Goal: Information Seeking & Learning: Learn about a topic

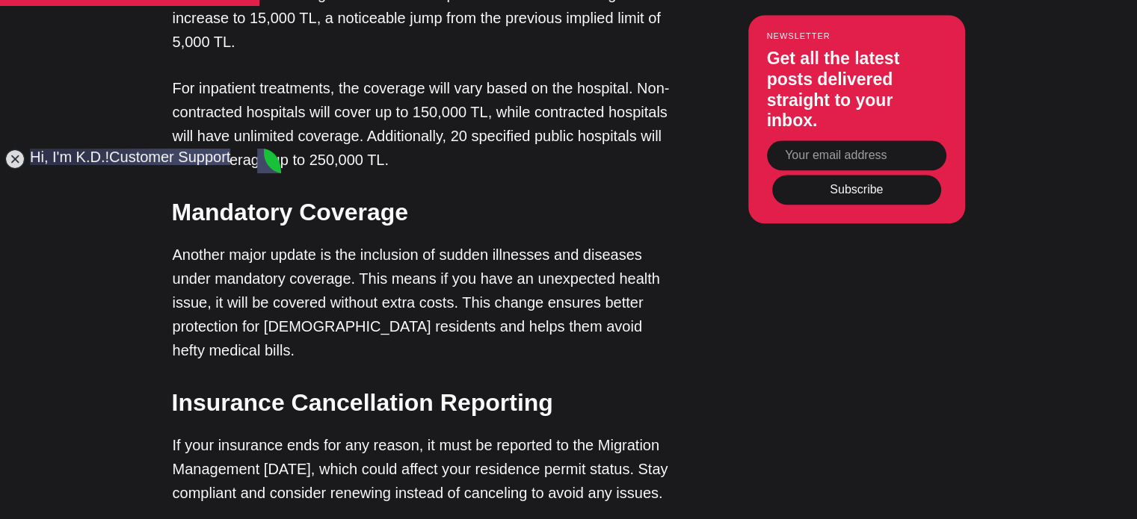
click at [271, 161] on jdiv at bounding box center [269, 161] width 24 height 25
click at [15, 152] on jdiv at bounding box center [14, 159] width 21 height 21
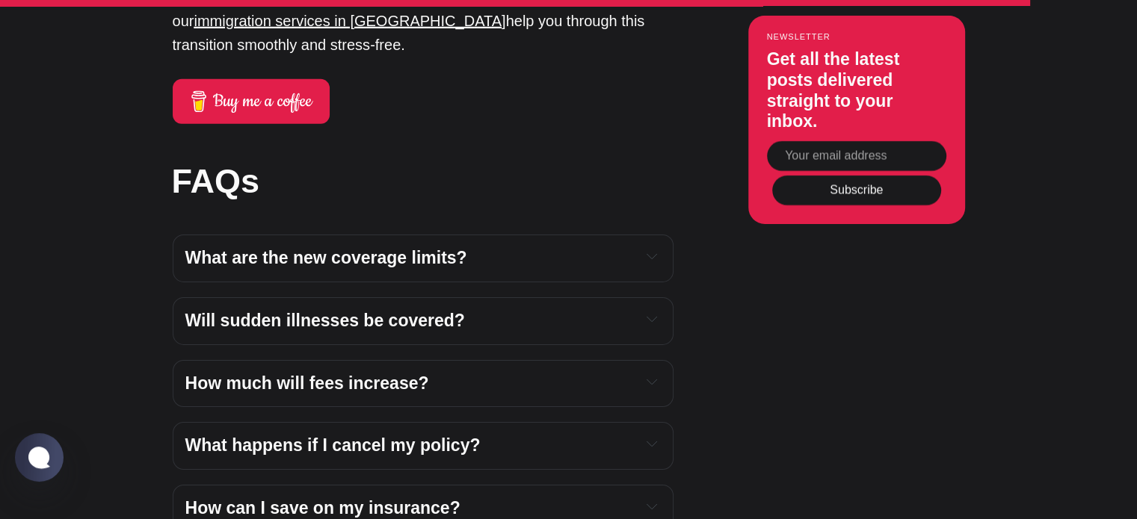
scroll to position [4843, 0]
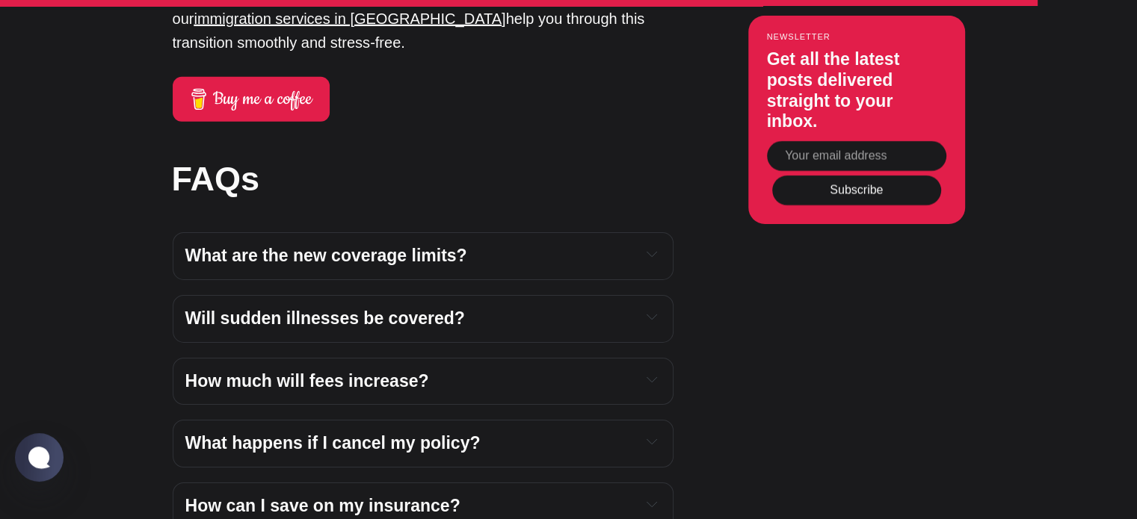
click at [502, 308] on h4 "Will sudden illnesses be covered?" at bounding box center [407, 319] width 444 height 22
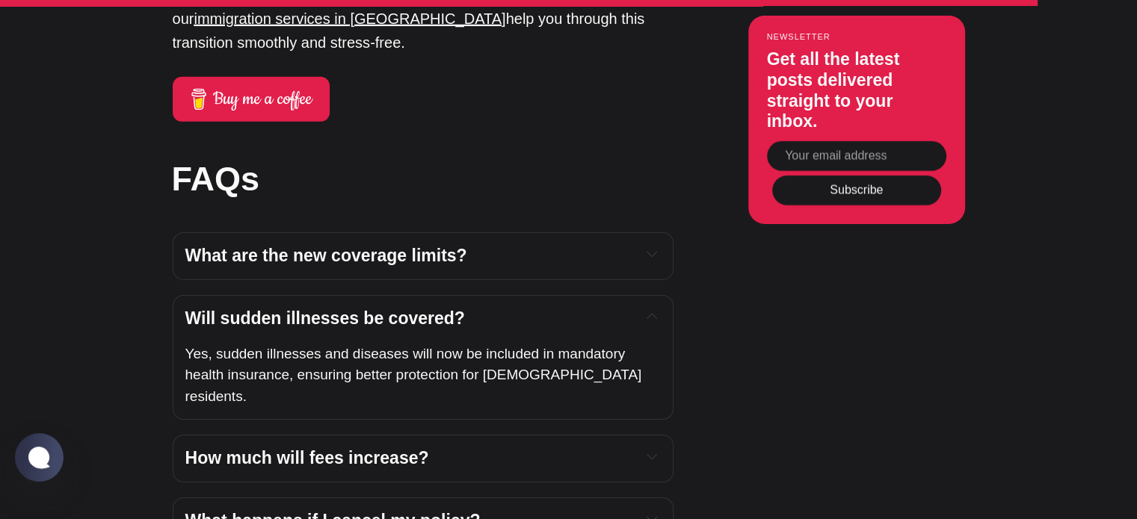
click at [534, 308] on h4 "Will sudden illnesses be covered?" at bounding box center [407, 319] width 444 height 22
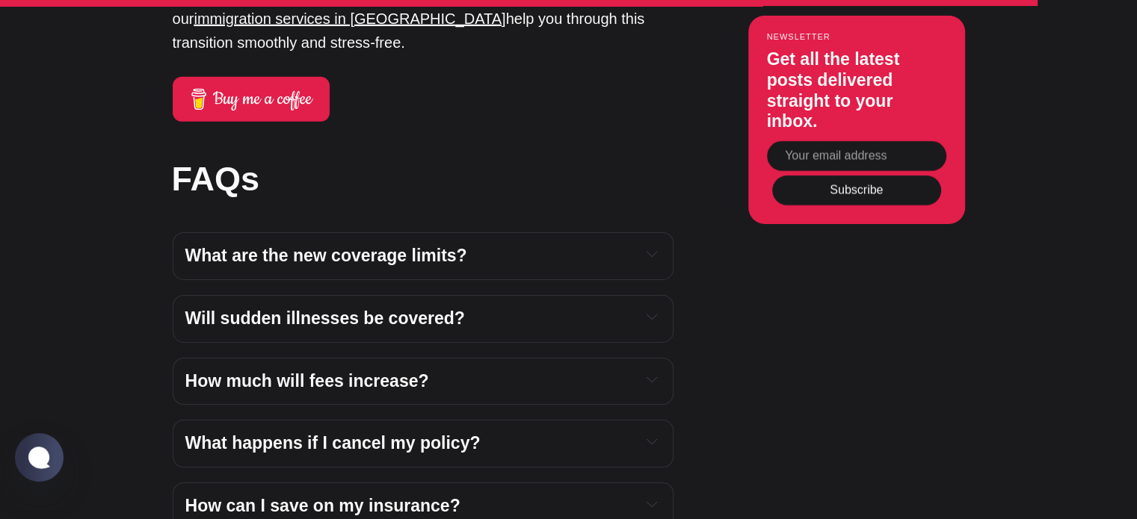
click at [517, 371] on h4 "How much will fees increase?" at bounding box center [407, 382] width 444 height 22
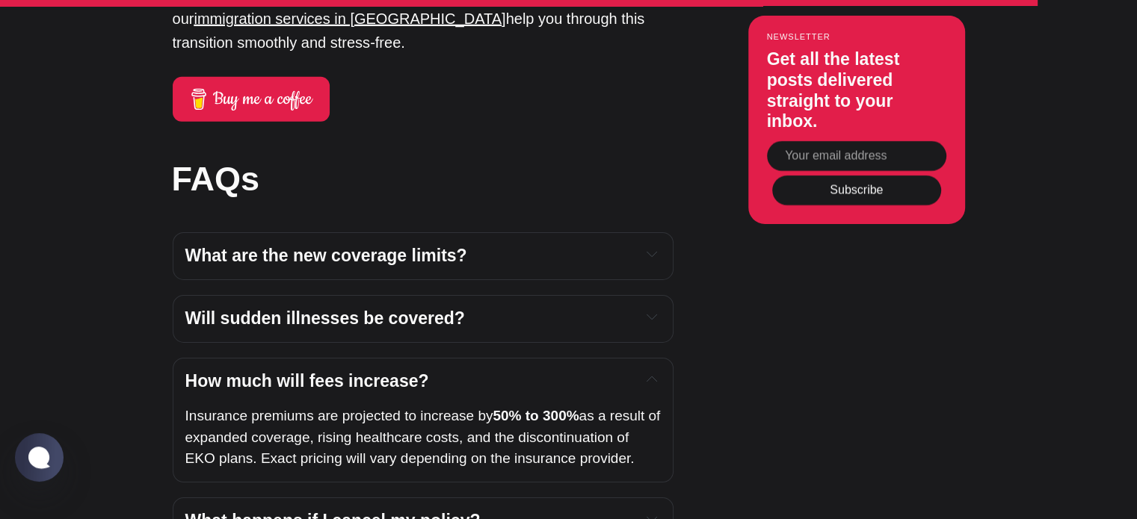
click at [517, 371] on h4 "How much will fees increase?" at bounding box center [407, 382] width 444 height 22
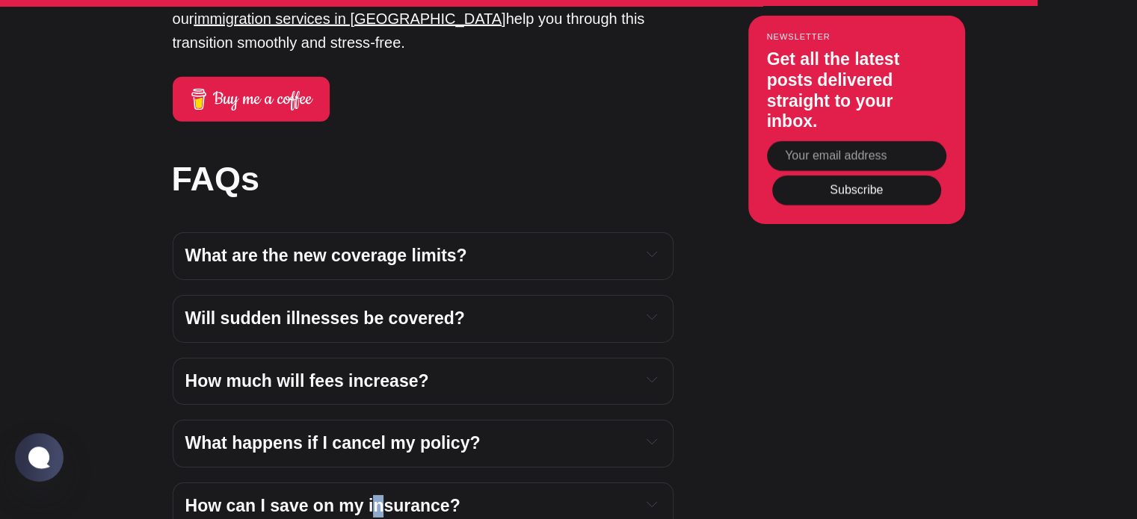
drag, startPoint x: 489, startPoint y: 379, endPoint x: 375, endPoint y: 476, distance: 149.5
click at [375, 483] on div "How can I save on my insurance? Apply or renew before [DATE], to lock in lower …" at bounding box center [423, 507] width 501 height 48
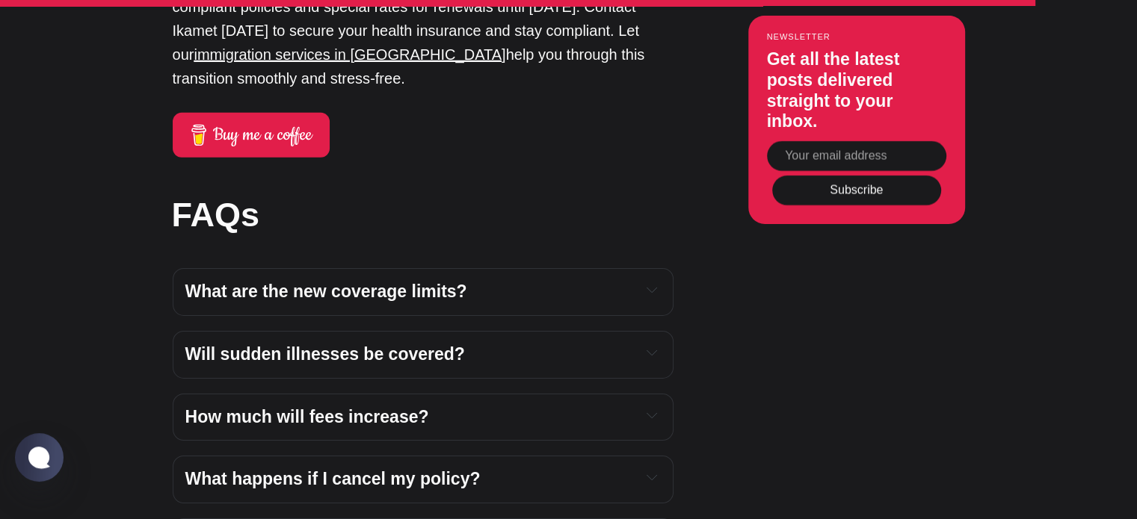
scroll to position [4783, 0]
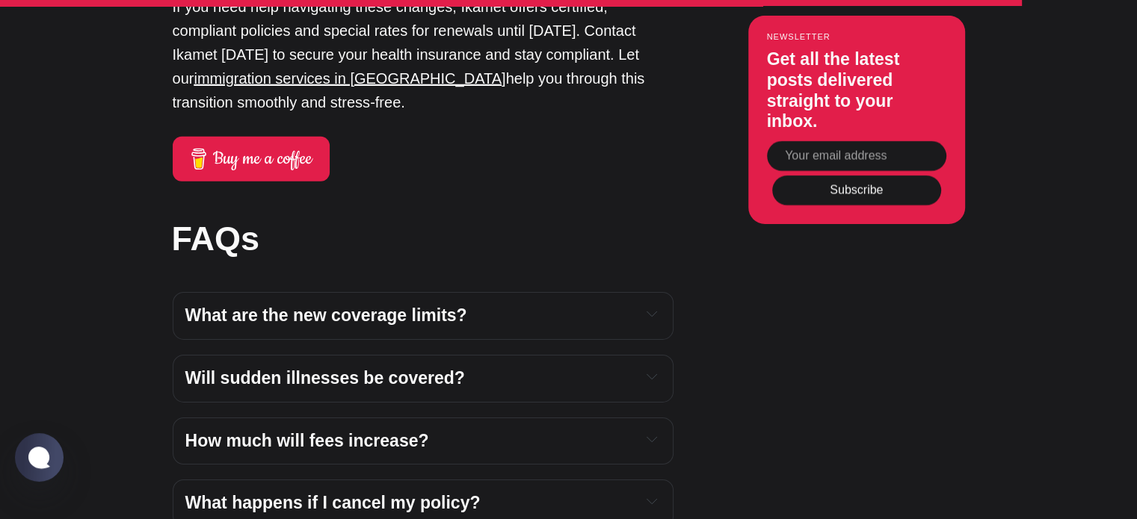
click at [396, 306] on span "What are the new coverage limits?" at bounding box center [326, 315] width 282 height 19
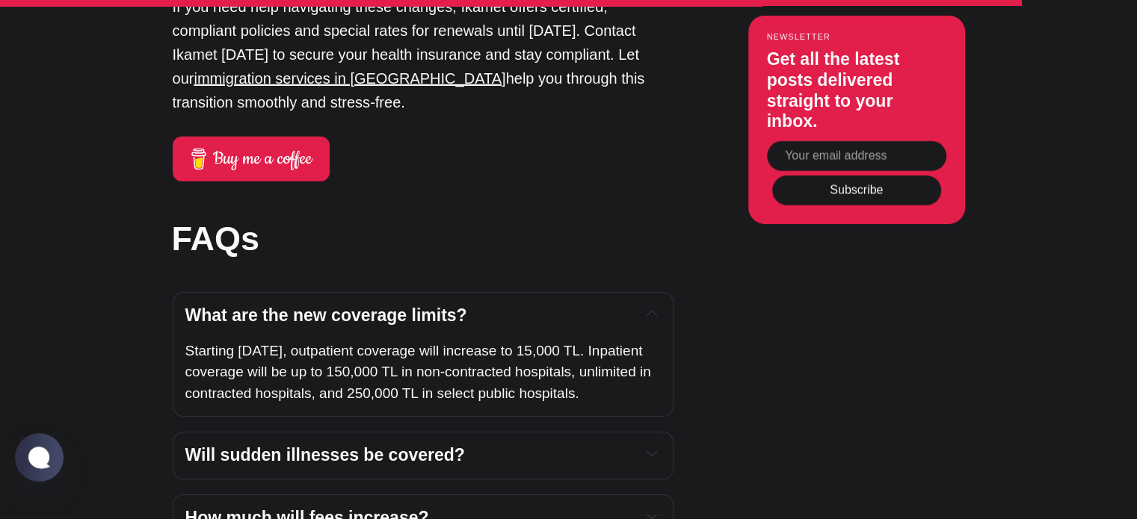
click at [329, 445] on span "Will sudden illnesses be covered?" at bounding box center [325, 454] width 280 height 19
